Goal: Task Accomplishment & Management: Use online tool/utility

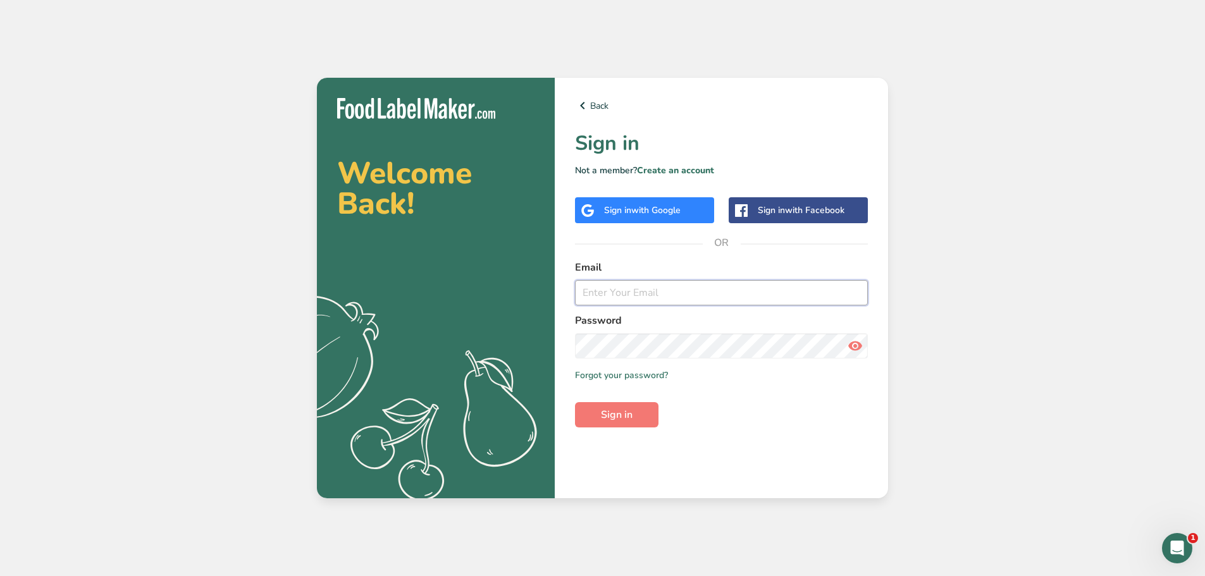
click at [623, 291] on input "email" at bounding box center [721, 292] width 293 height 25
type input "[EMAIL_ADDRESS][DOMAIN_NAME]"
click at [575, 402] on button "Sign in" at bounding box center [617, 414] width 84 height 25
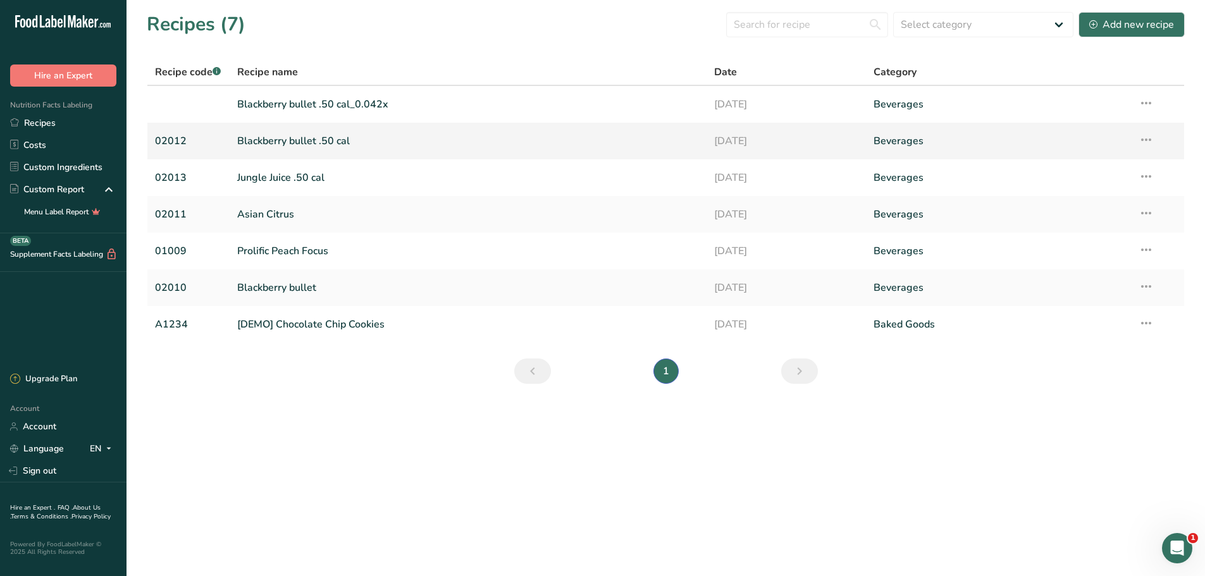
click at [316, 154] on td "Blackberry bullet .50 cal" at bounding box center [469, 141] width 478 height 37
click at [316, 136] on link "Blackberry bullet .50 cal" at bounding box center [468, 141] width 463 height 27
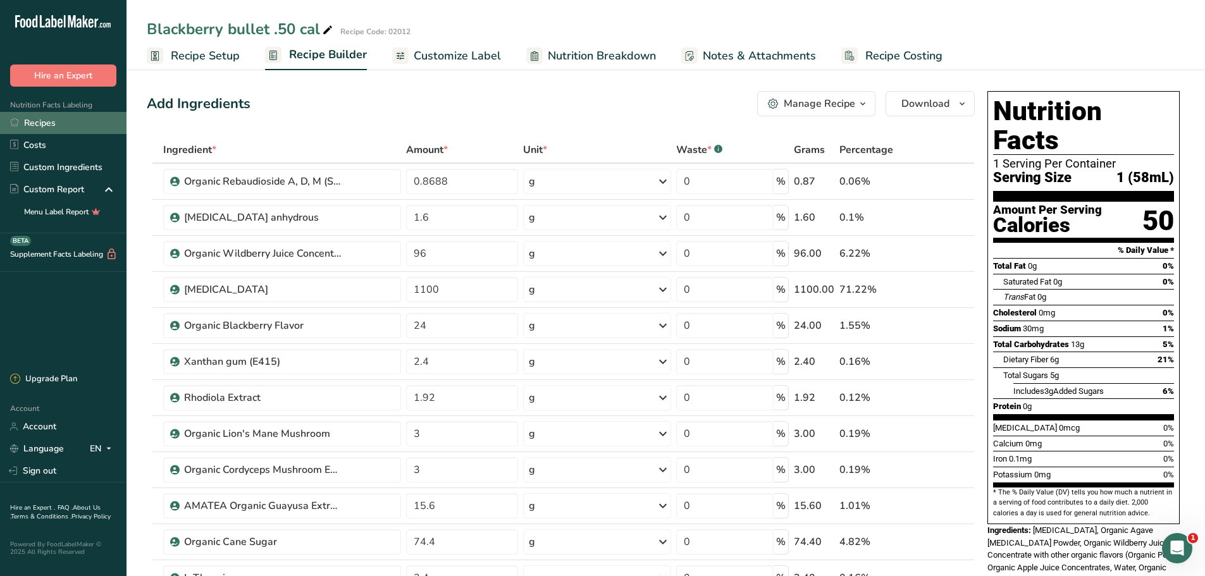
click at [33, 121] on link "Recipes" at bounding box center [63, 123] width 127 height 22
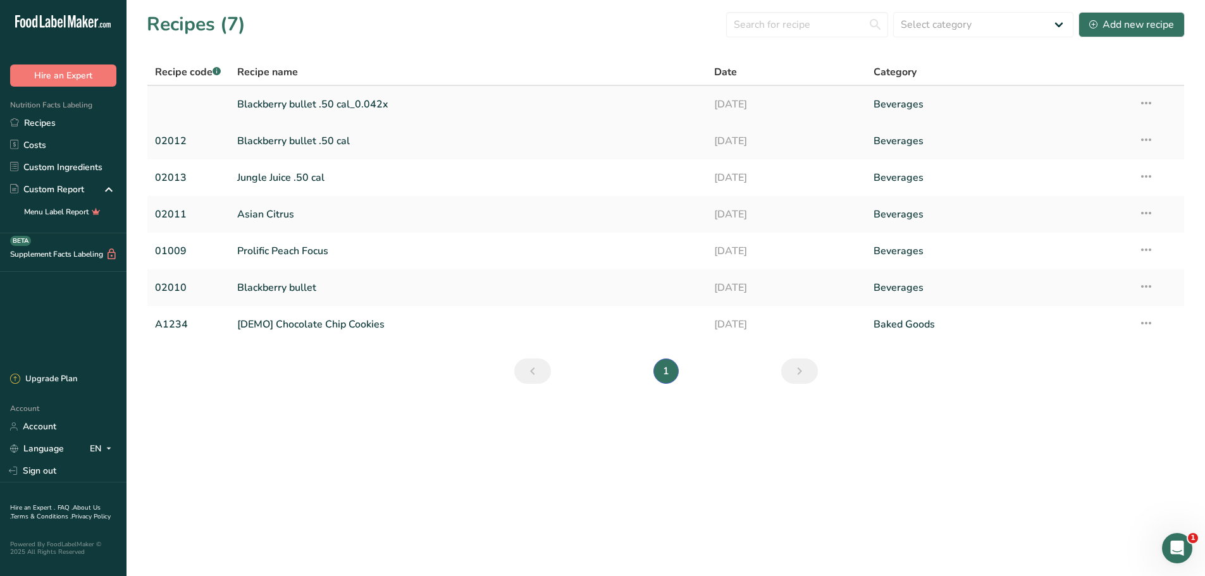
click at [353, 108] on link "Blackberry bullet .50 cal_0.042x" at bounding box center [468, 104] width 463 height 27
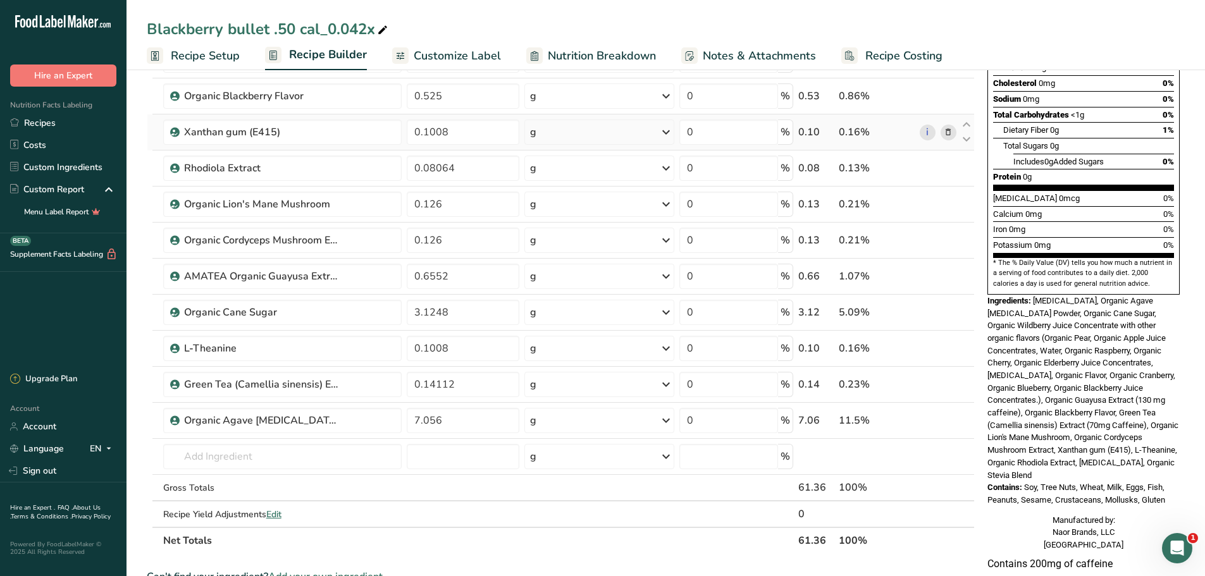
scroll to position [253, 0]
